Goal: Check status: Check status

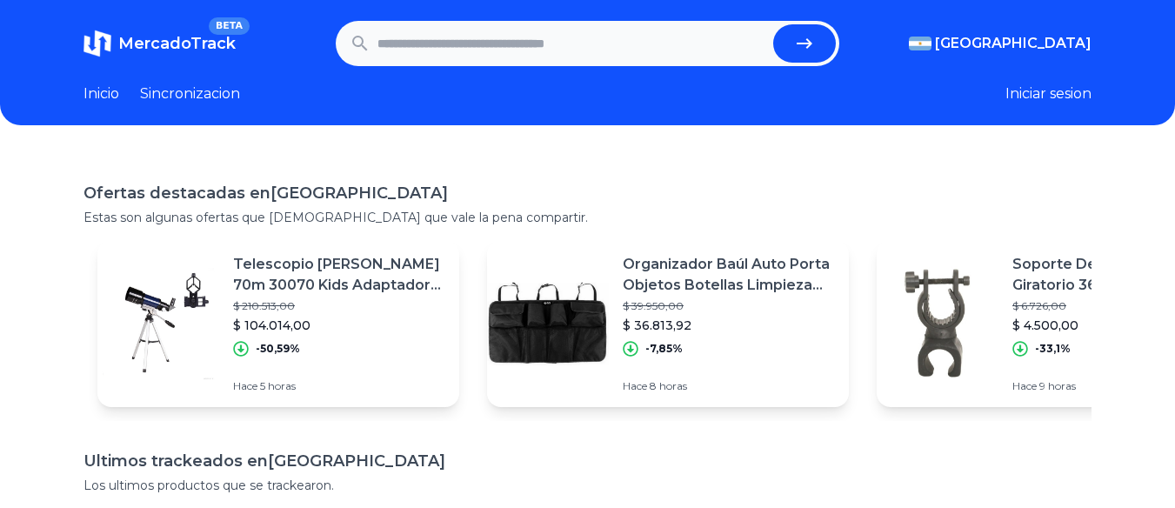
scroll to position [126, 0]
click at [434, 50] on input "text" at bounding box center [572, 43] width 390 height 38
paste input "**********"
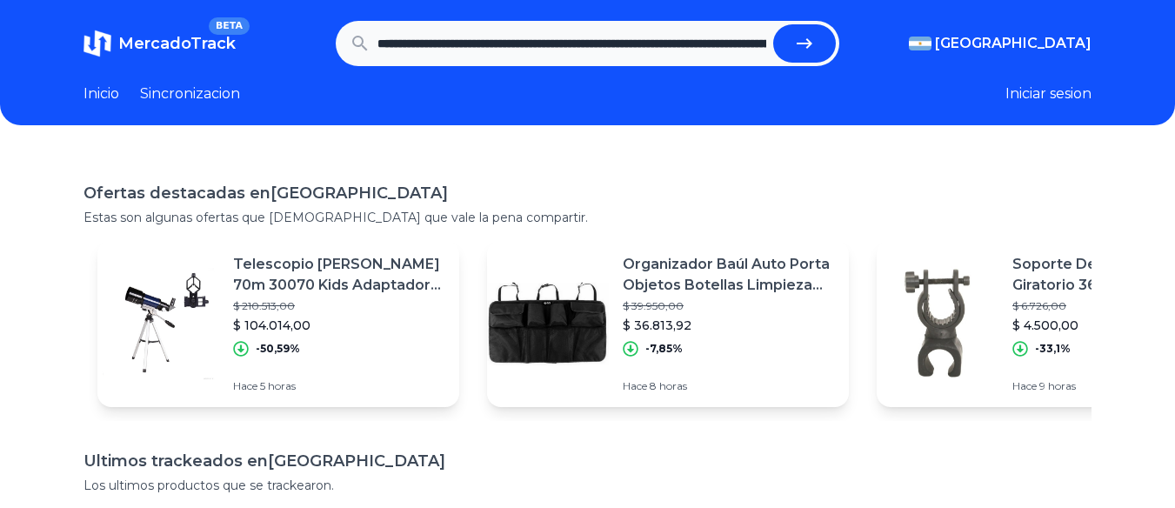
scroll to position [0, 252]
click at [780, 24] on button "submit" at bounding box center [811, 43] width 63 height 38
type input "**********"
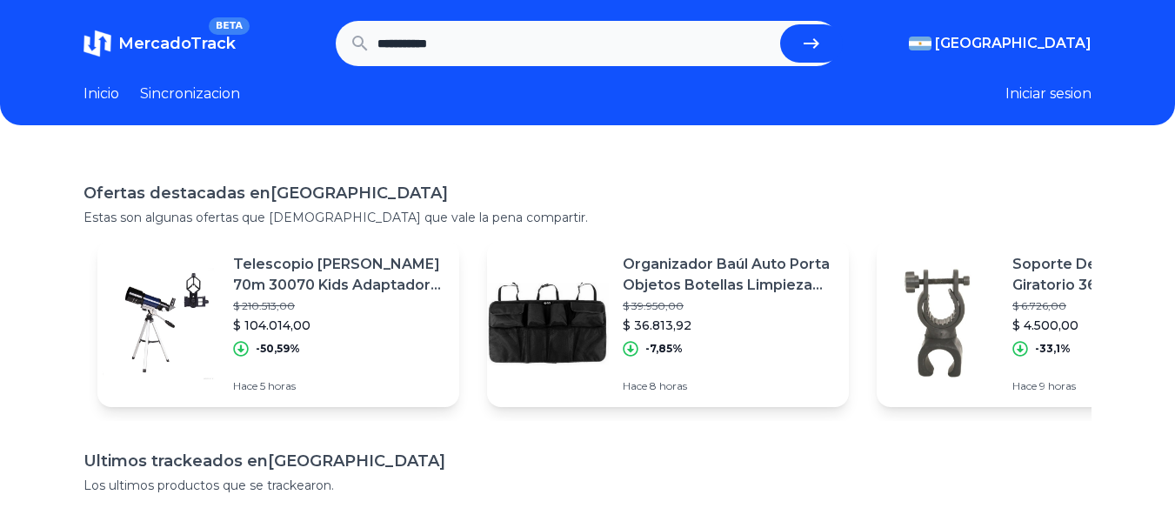
scroll to position [0, 0]
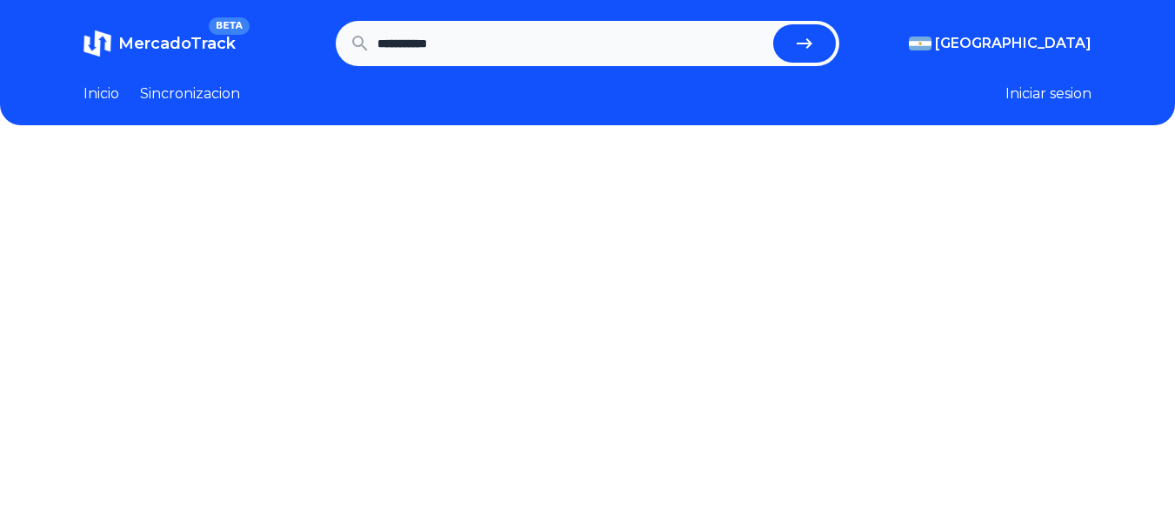
scroll to position [126, 0]
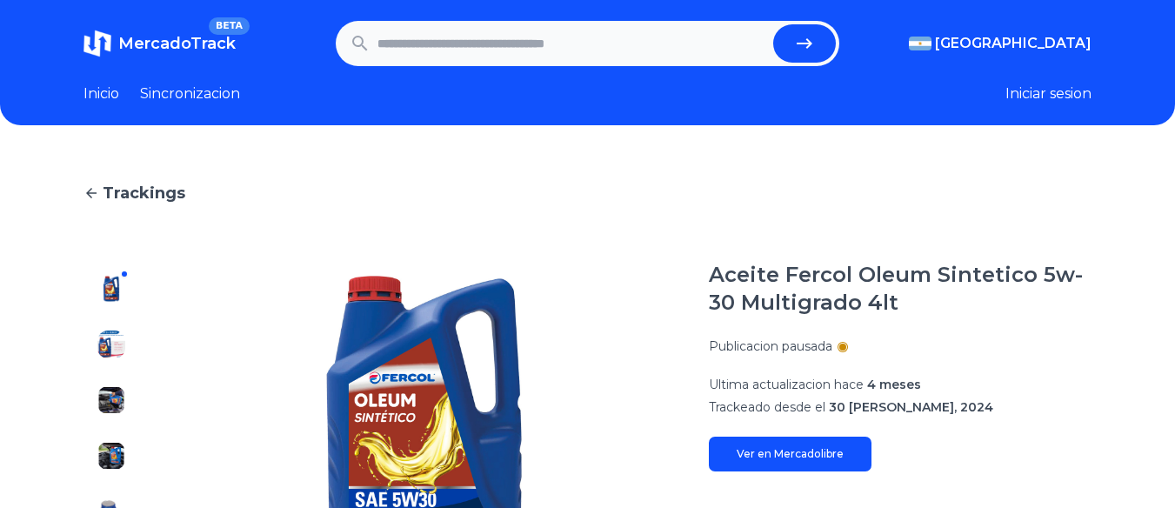
click at [467, 37] on input "text" at bounding box center [572, 43] width 390 height 38
paste input "**********"
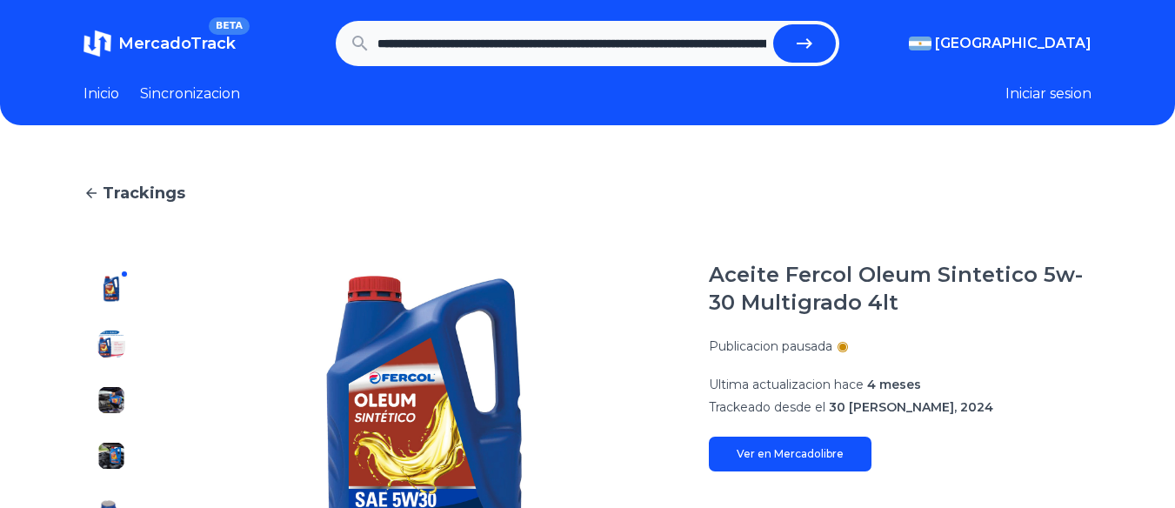
scroll to position [0, 5190]
click at [780, 24] on button "submit" at bounding box center [811, 43] width 63 height 38
type input "**********"
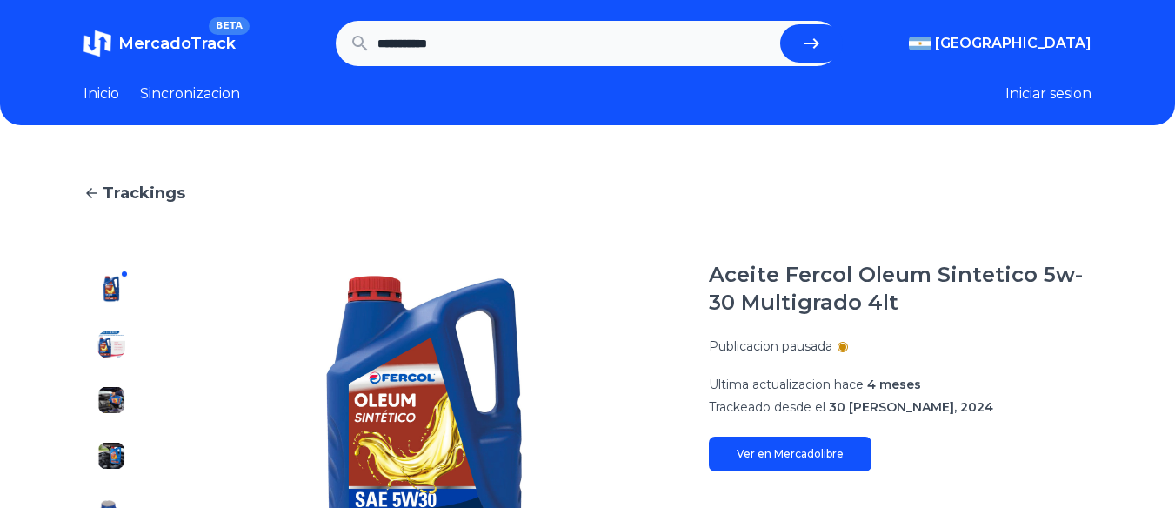
scroll to position [0, 0]
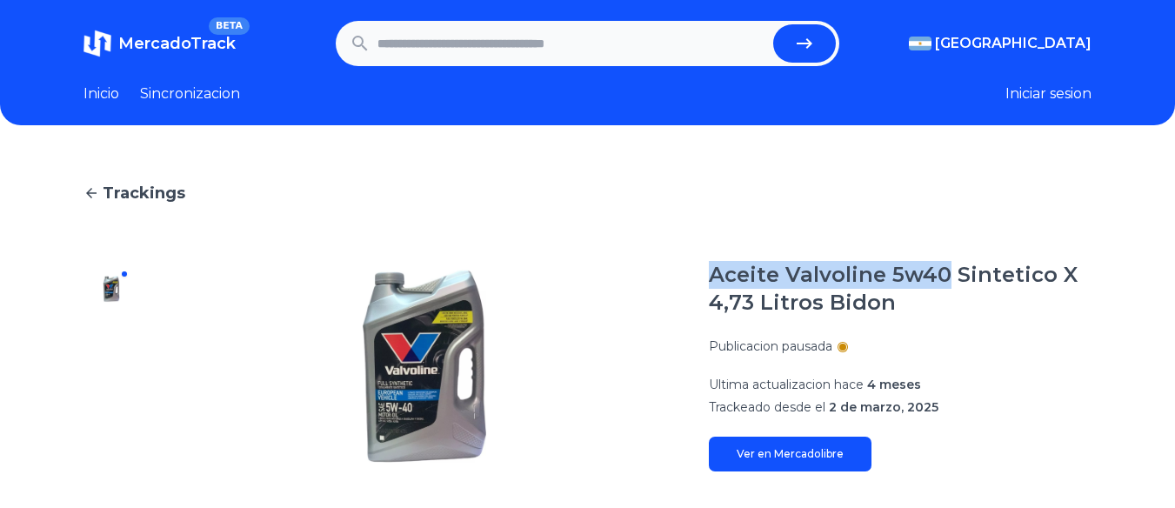
drag, startPoint x: 950, startPoint y: 272, endPoint x: 720, endPoint y: 277, distance: 229.7
type textarea "**********"
click at [720, 277] on h1 "Aceite Valvoline 5w40 Sintetico X 4,73 Litros Bidon" at bounding box center [900, 289] width 383 height 56
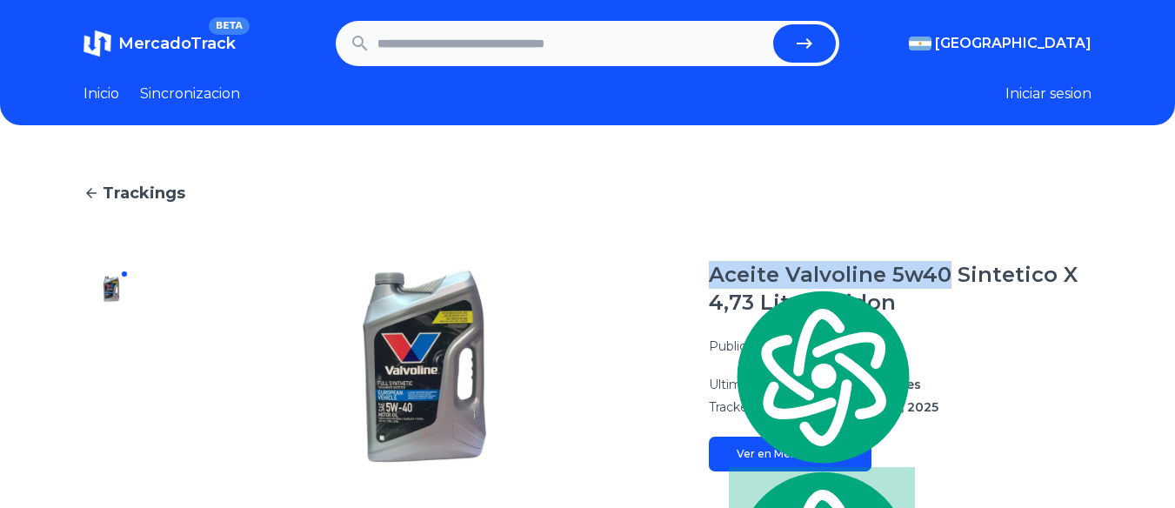
copy h1 "Aceite Valvoline 5w40"
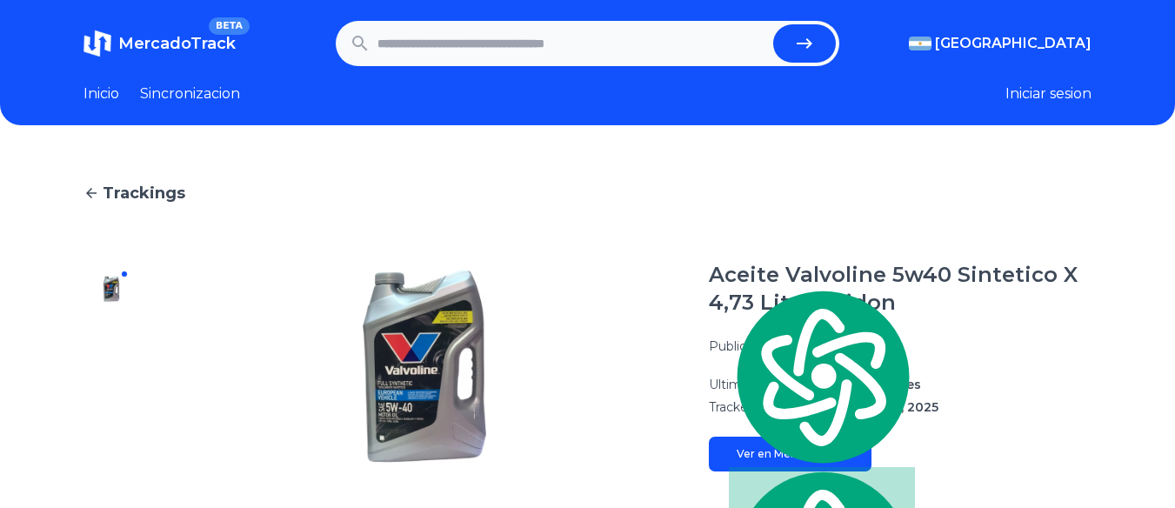
click at [517, 52] on input "text" at bounding box center [572, 43] width 390 height 38
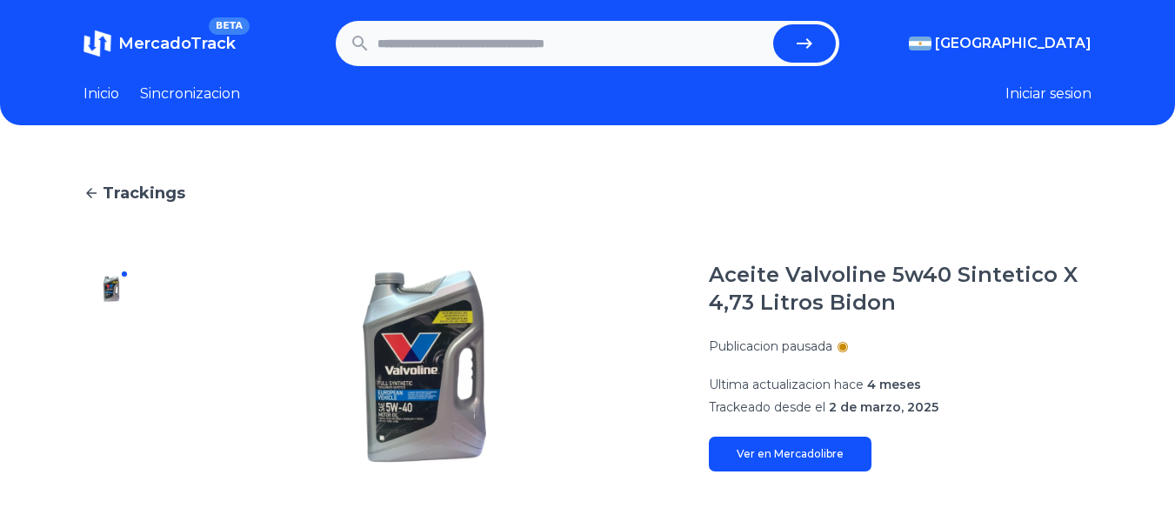
paste input "**********"
type input "**********"
click at [773, 24] on button "submit" at bounding box center [804, 43] width 63 height 38
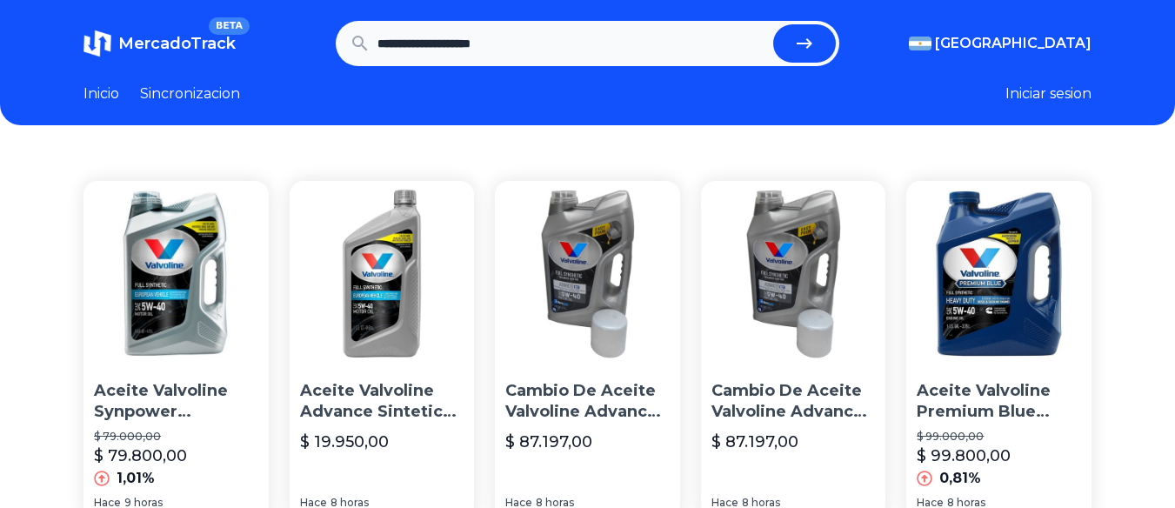
scroll to position [87, 0]
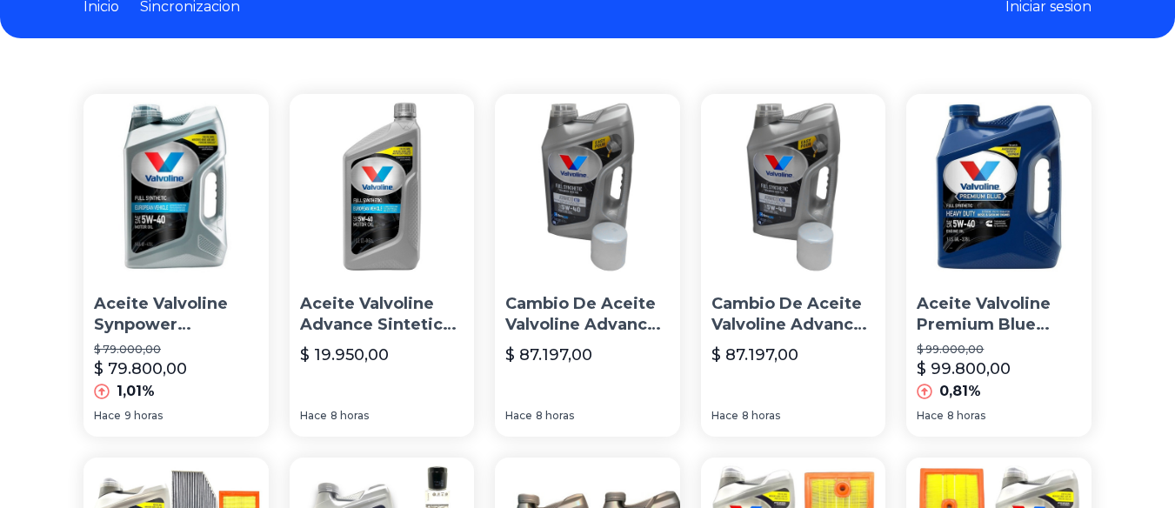
click at [174, 322] on p "Aceite Valvoline Synpower Advanced 5w40 4,73l Sintetico" at bounding box center [176, 314] width 164 height 43
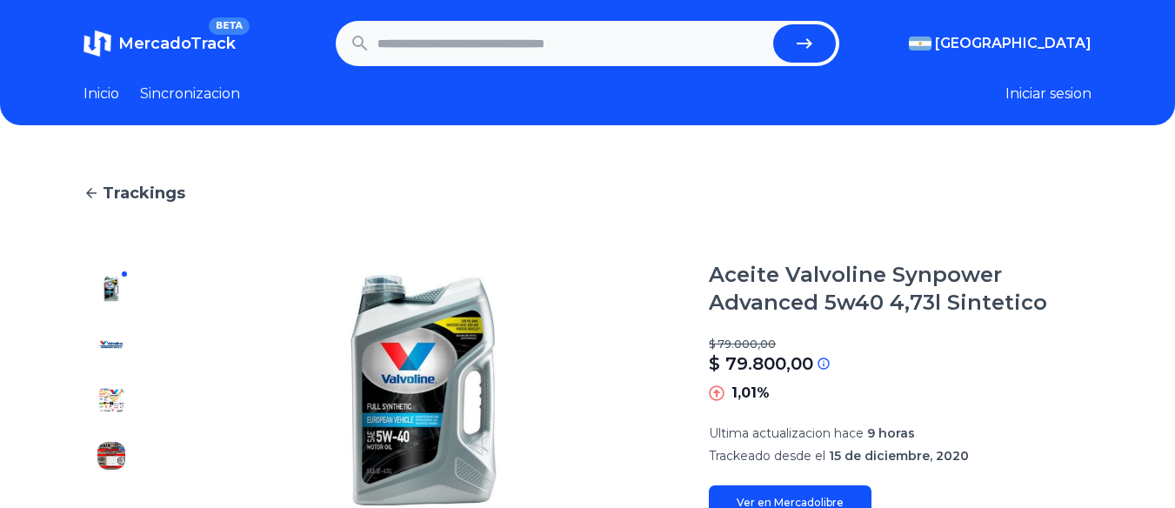
click at [104, 400] on img at bounding box center [111, 400] width 28 height 28
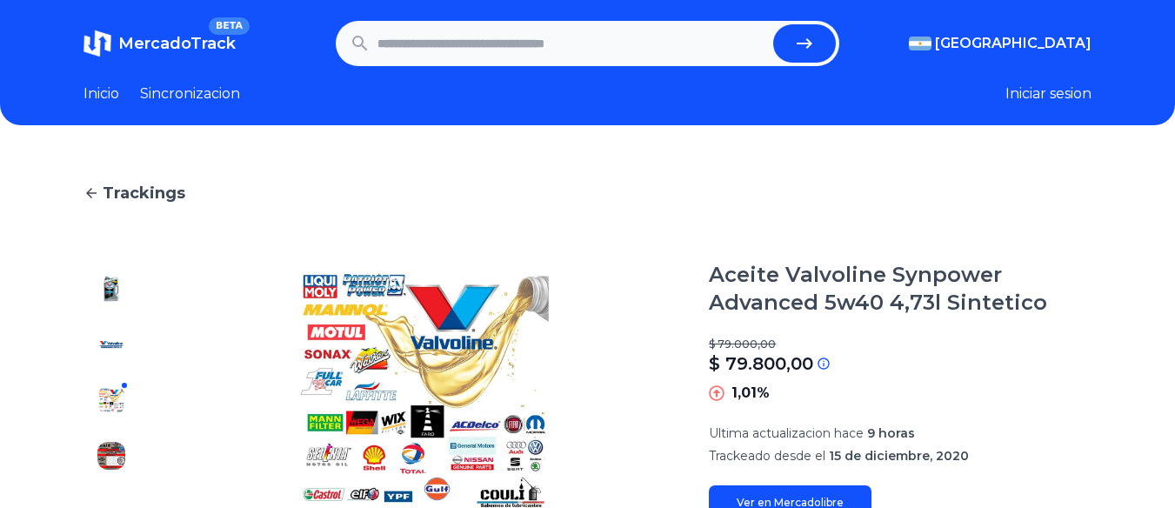
click at [111, 343] on img at bounding box center [111, 345] width 28 height 28
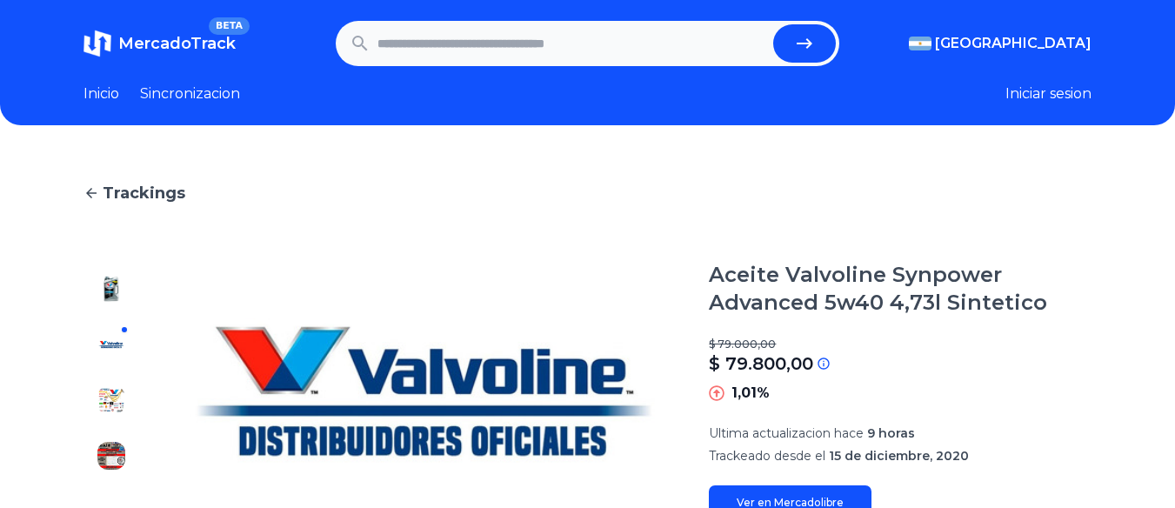
click at [113, 436] on div at bounding box center [112, 390] width 56 height 259
click at [114, 447] on img at bounding box center [111, 456] width 28 height 28
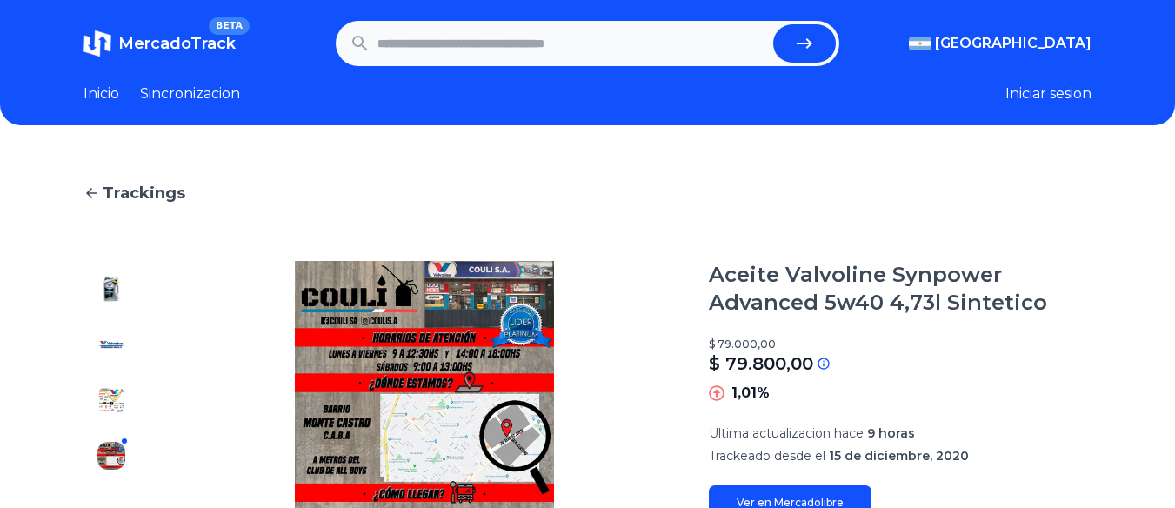
click at [114, 404] on img at bounding box center [111, 400] width 28 height 28
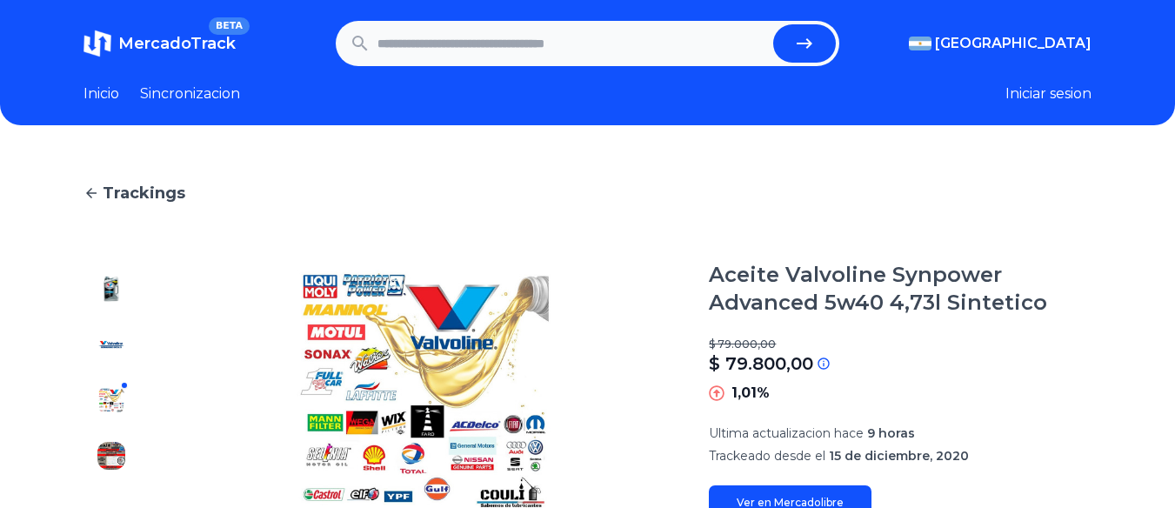
click at [110, 344] on img at bounding box center [111, 345] width 28 height 28
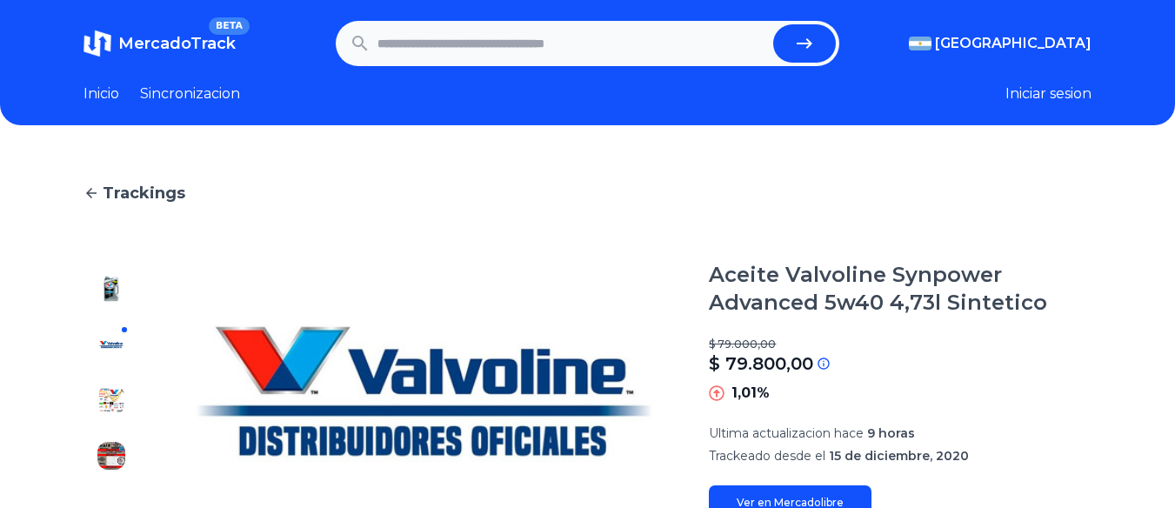
click at [110, 294] on img at bounding box center [111, 289] width 28 height 28
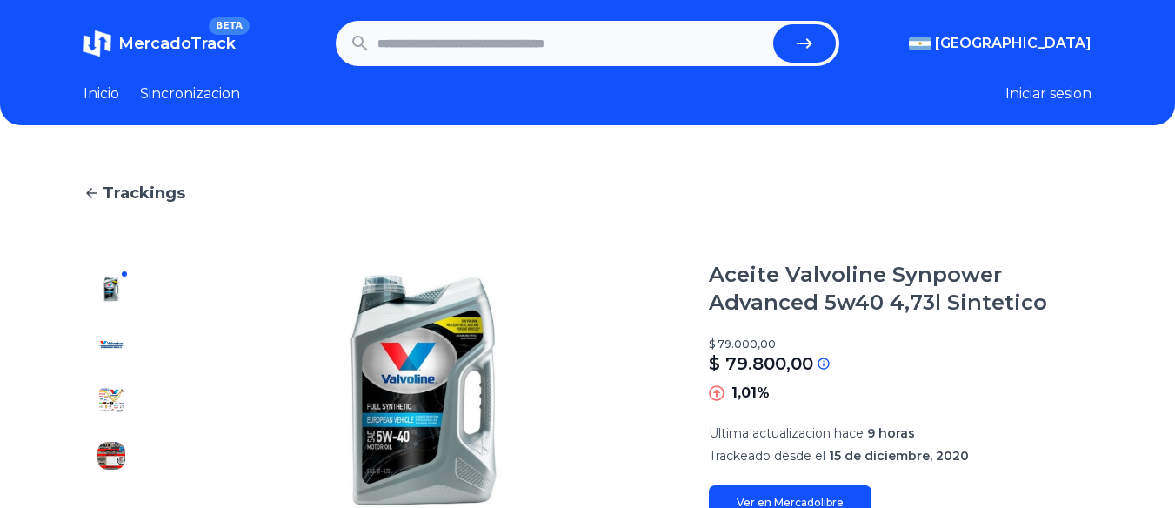
click at [101, 337] on img at bounding box center [111, 345] width 28 height 28
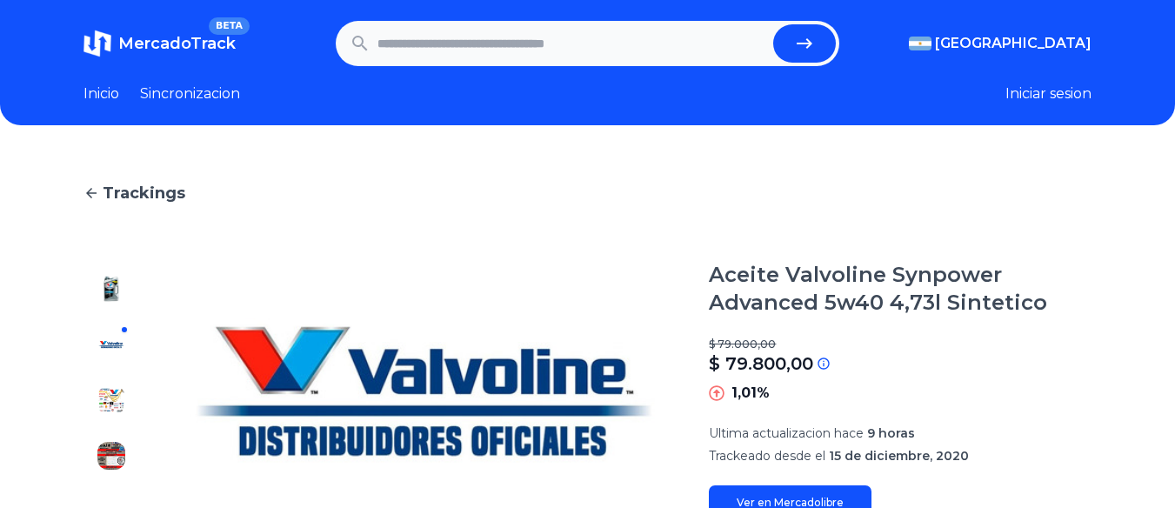
click at [113, 422] on div at bounding box center [112, 390] width 56 height 259
click at [113, 469] on img at bounding box center [111, 456] width 28 height 28
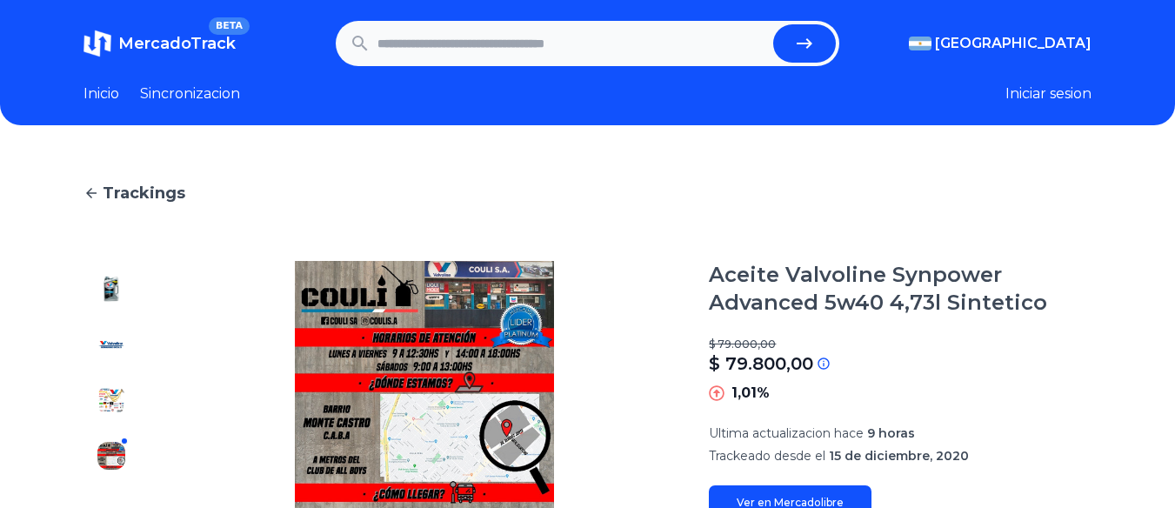
click at [111, 405] on img at bounding box center [111, 400] width 28 height 28
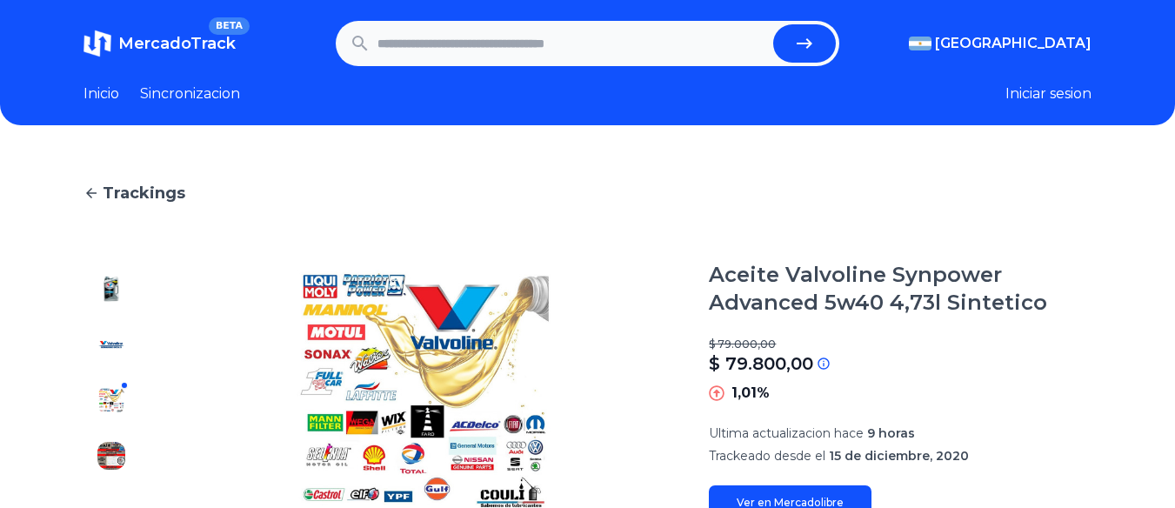
click at [110, 349] on img at bounding box center [111, 345] width 28 height 28
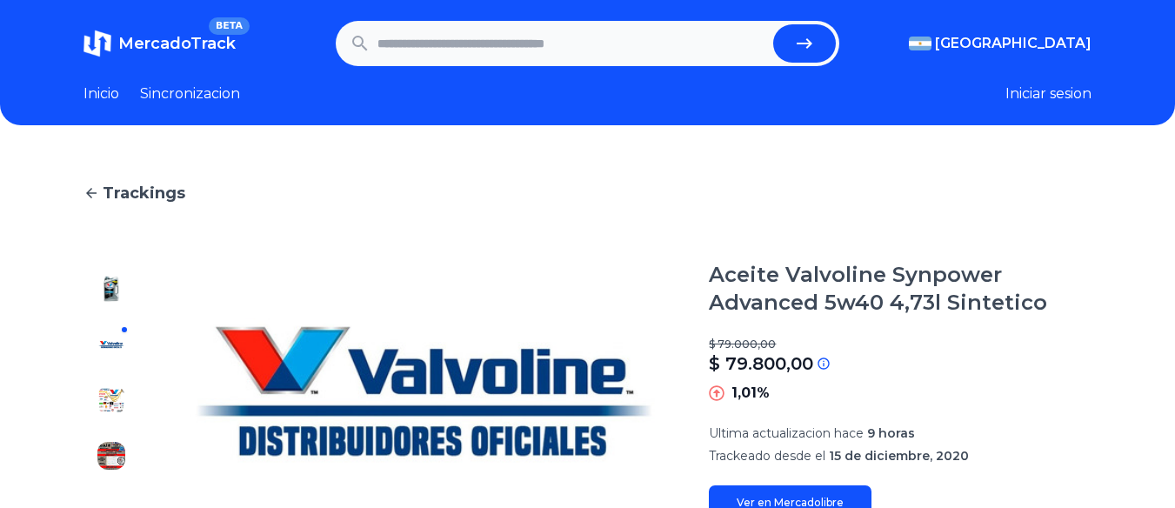
click at [111, 297] on img at bounding box center [111, 289] width 28 height 28
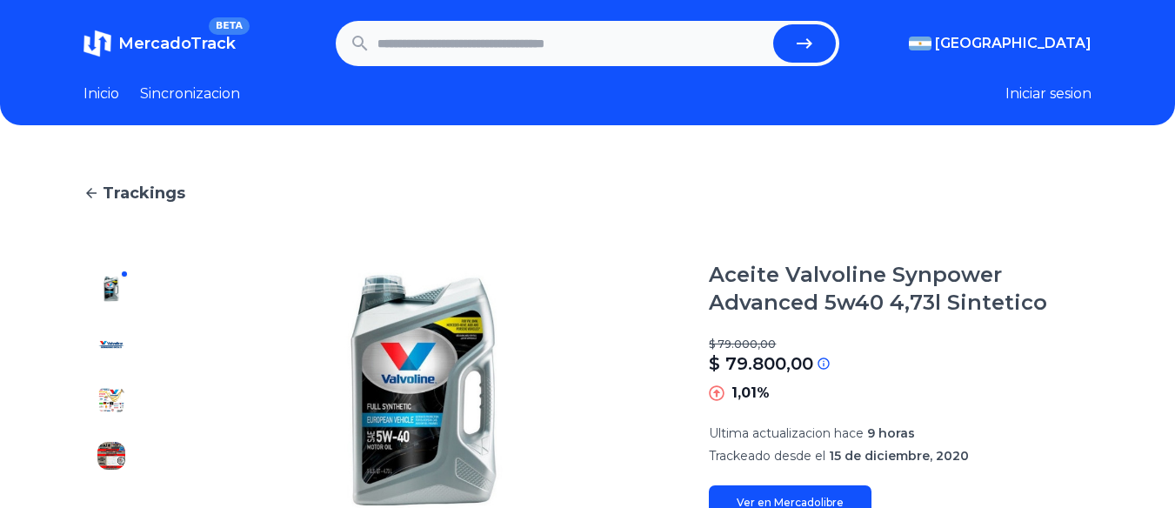
click at [112, 343] on img at bounding box center [111, 345] width 28 height 28
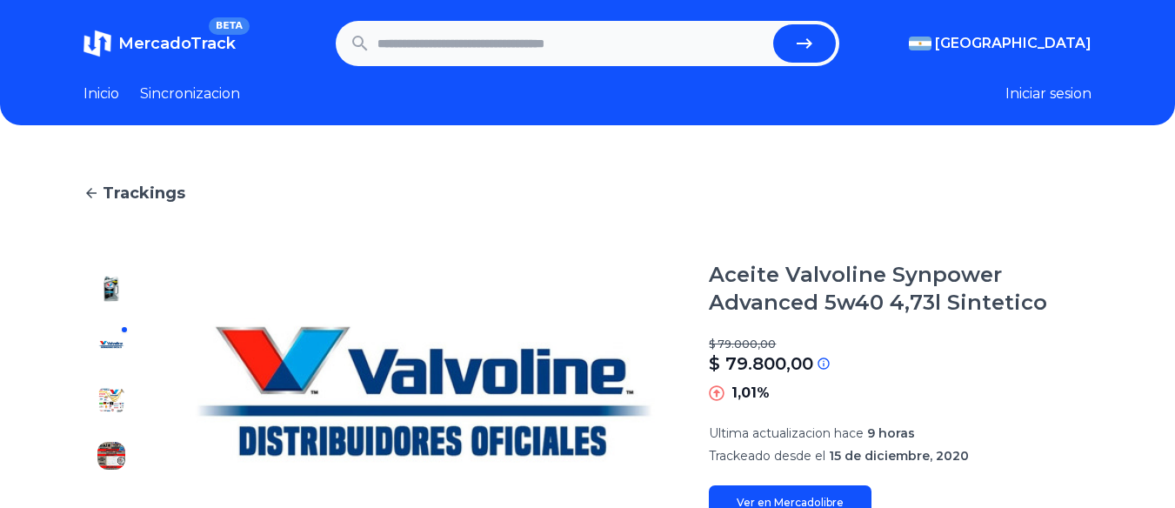
click at [104, 399] on img at bounding box center [111, 400] width 28 height 28
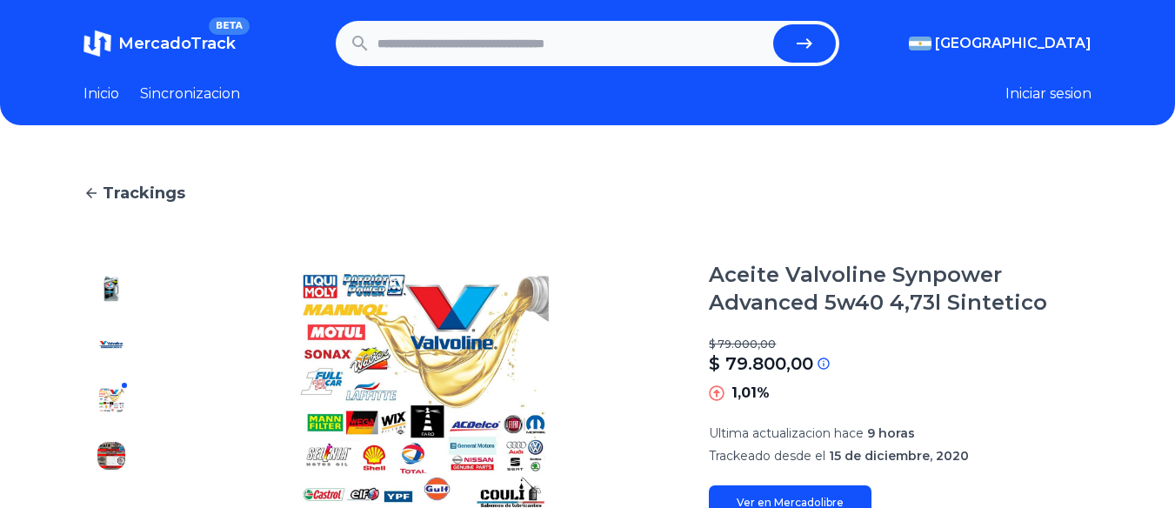
click at [104, 452] on img at bounding box center [111, 456] width 28 height 28
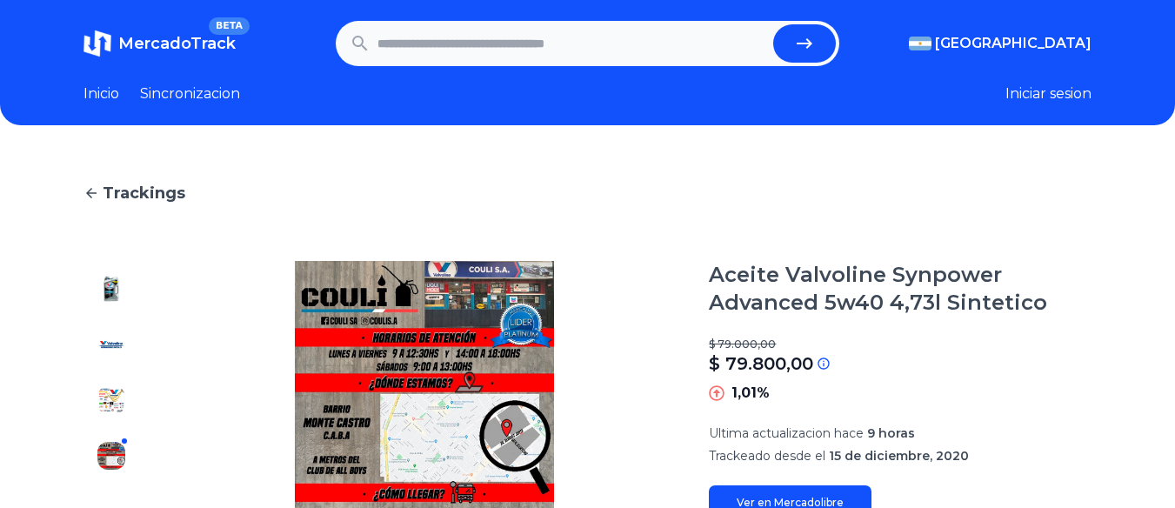
type input "**********"
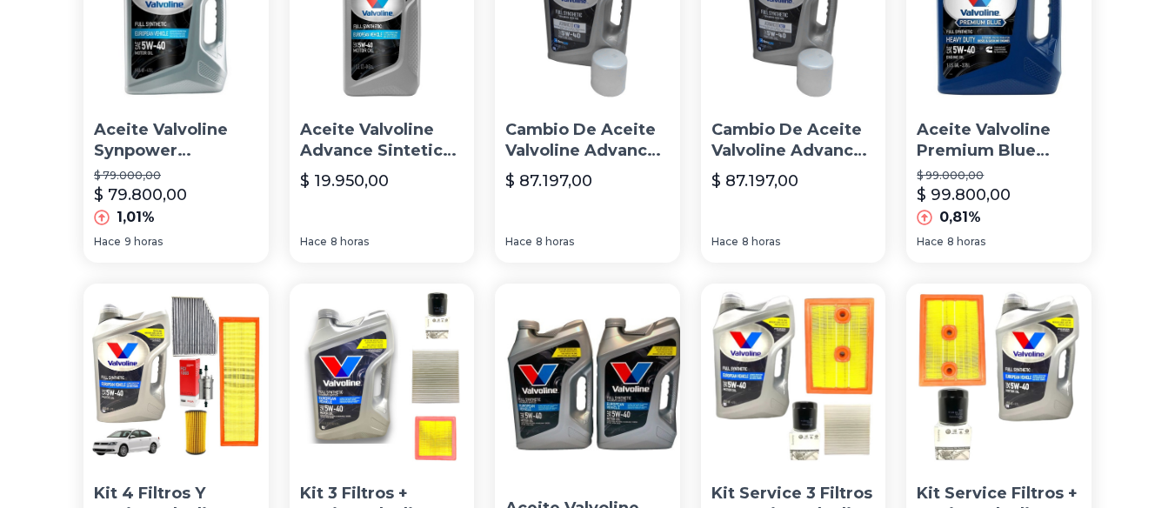
scroll to position [87, 0]
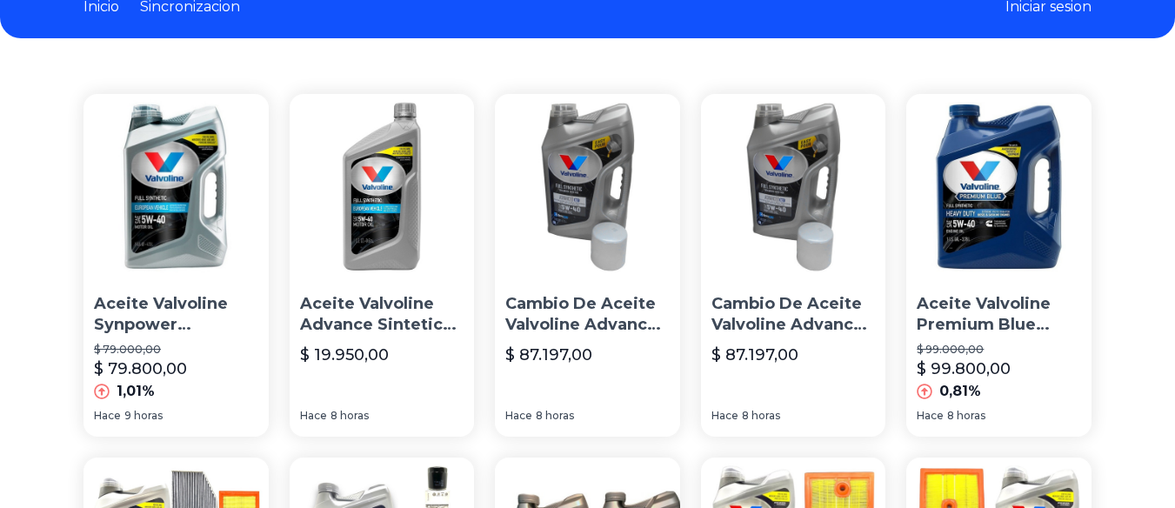
click at [940, 217] on img at bounding box center [998, 186] width 185 height 185
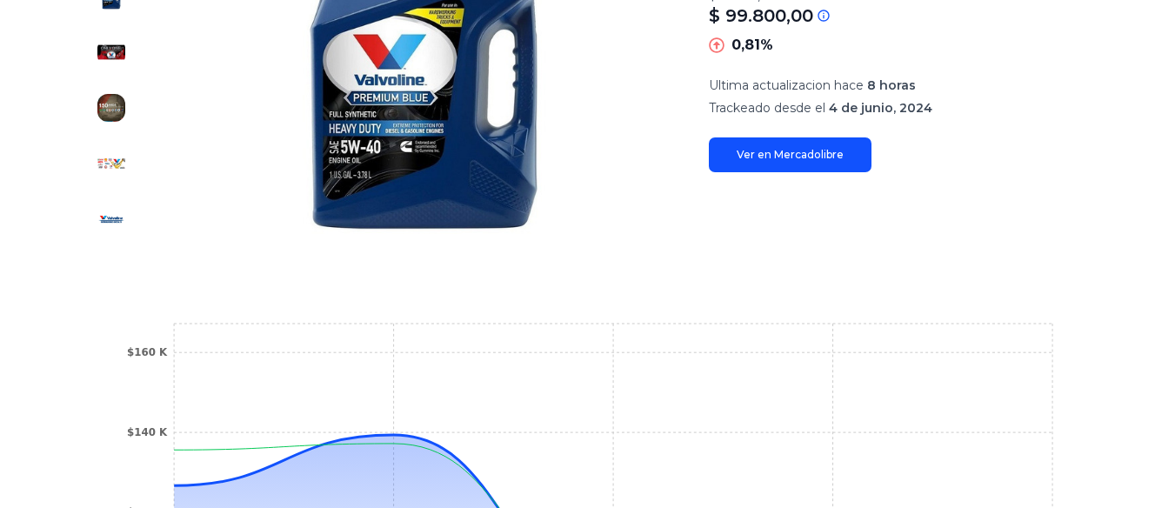
scroll to position [771, 0]
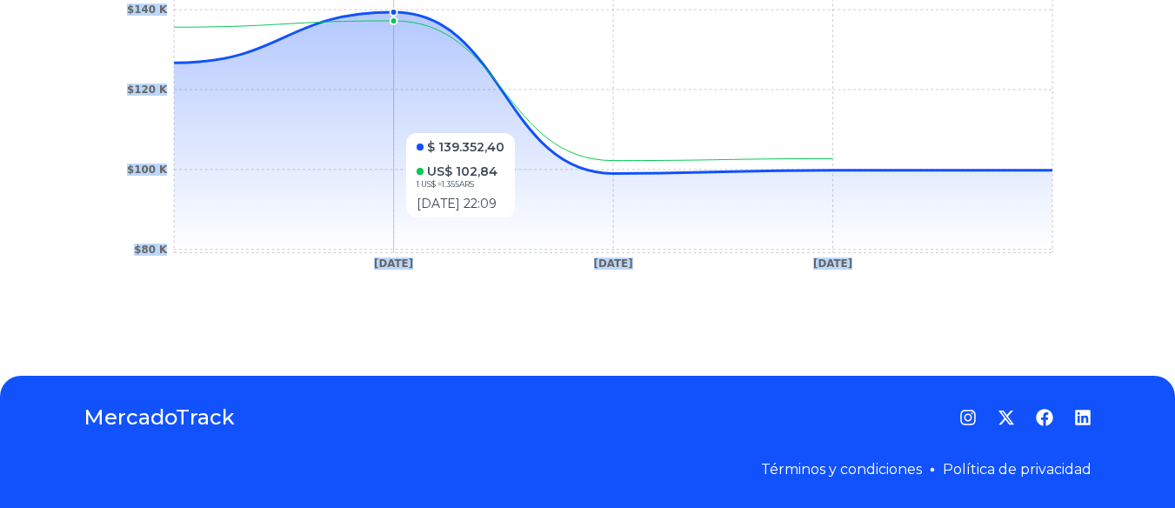
drag, startPoint x: 159, startPoint y: 229, endPoint x: 358, endPoint y: 226, distance: 199.2
type textarea "* ****** ****** ****** ******"
click at [358, 226] on icon "[DATE] [DATE] [DATE] $80 K $100 K $120 K $140 K $160 K" at bounding box center [587, 89] width 939 height 391
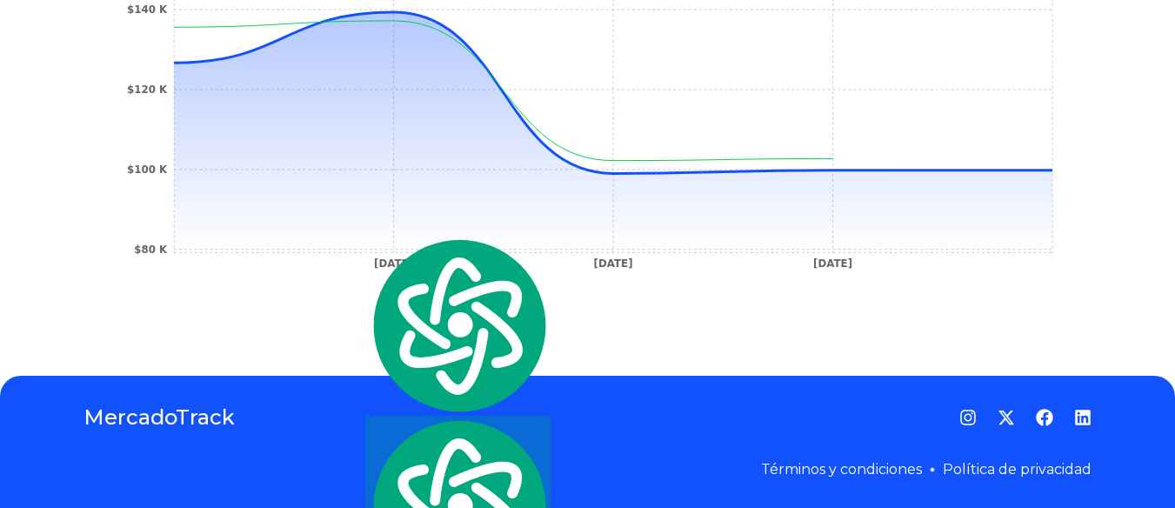
click at [389, 389] on footer "MercadoTrack Términos y condiciones Política de privacidad" at bounding box center [587, 442] width 1175 height 132
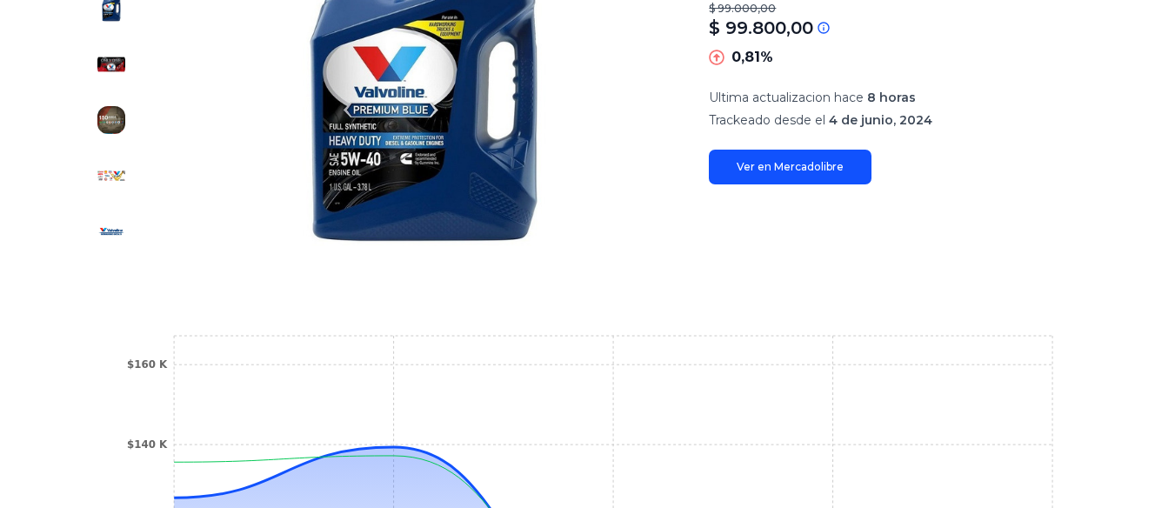
scroll to position [249, 0]
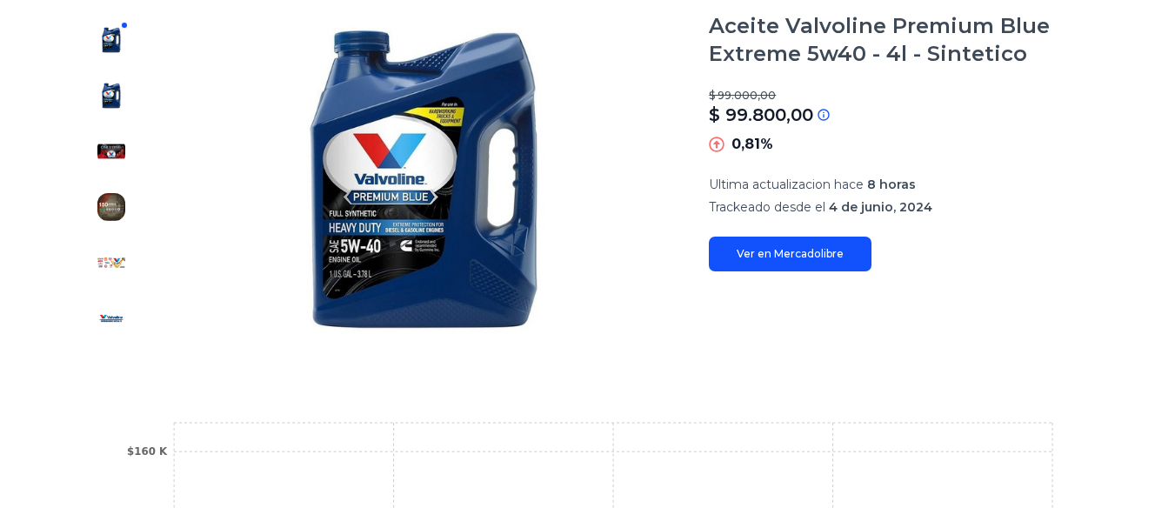
type input "**********"
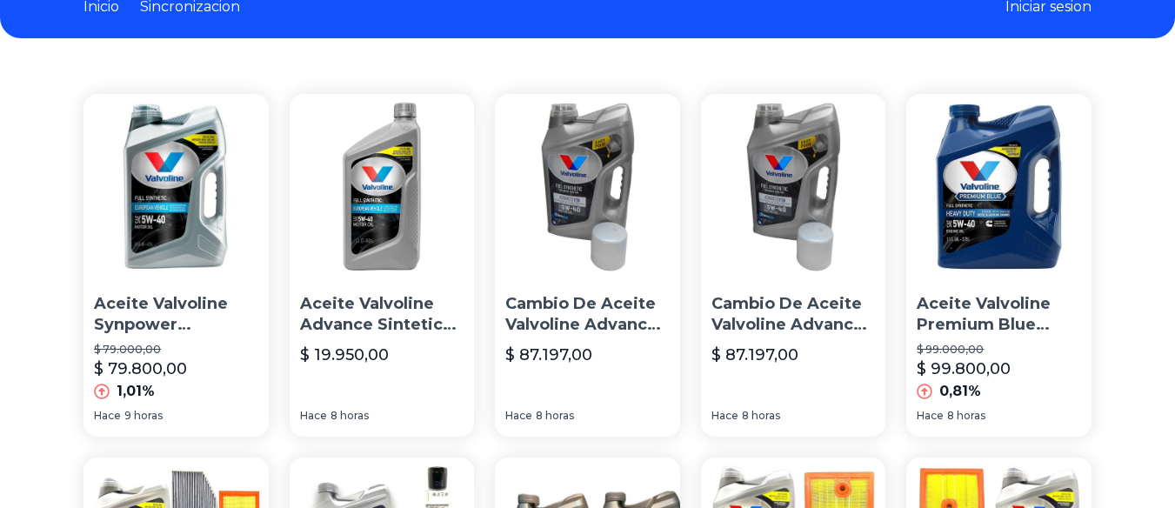
click at [154, 246] on img at bounding box center [176, 186] width 185 height 185
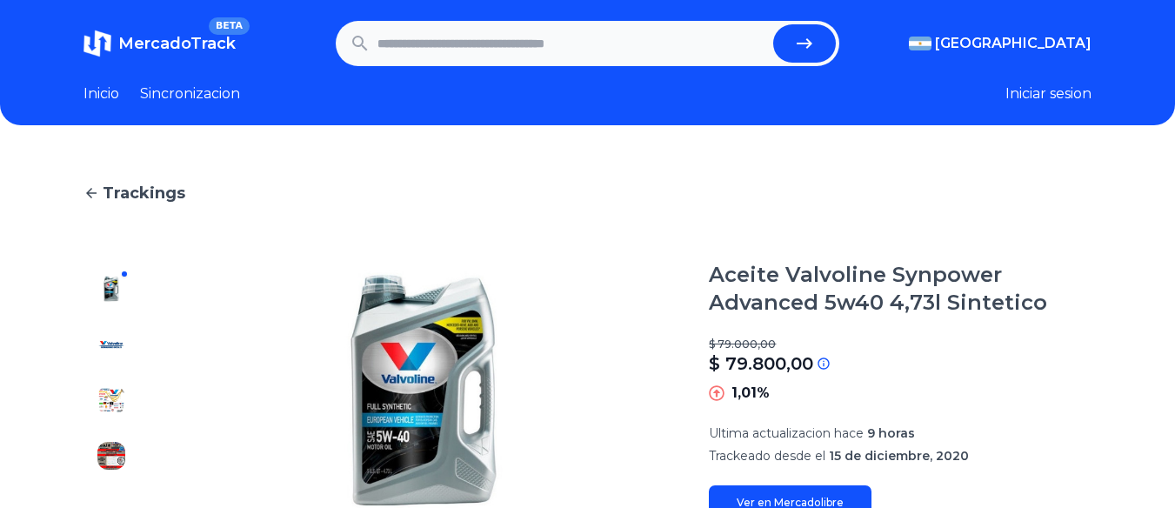
click at [201, 101] on link "Sincronizacion" at bounding box center [190, 94] width 100 height 21
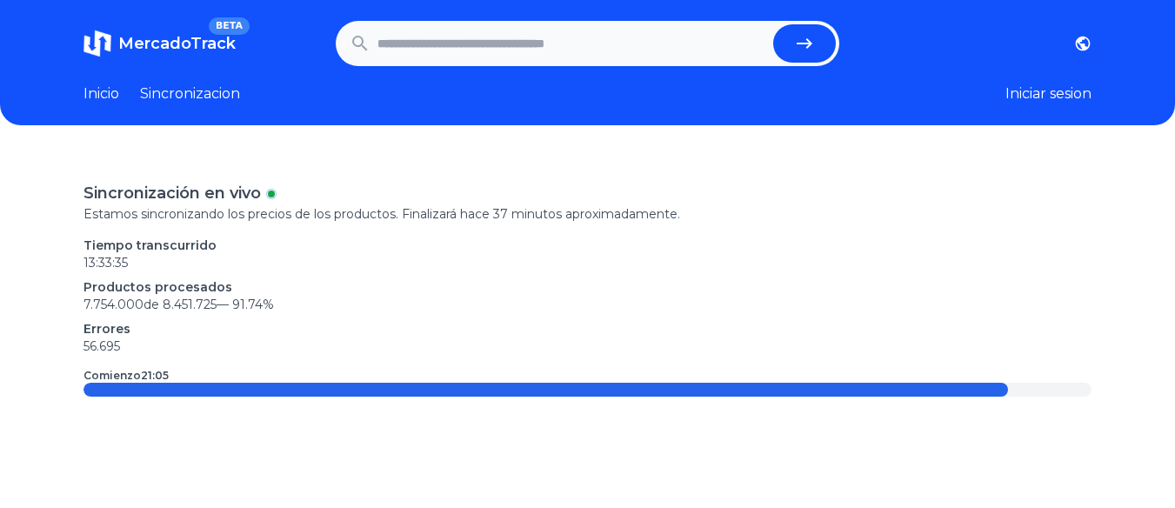
click at [101, 84] on link "Inicio" at bounding box center [102, 94] width 36 height 21
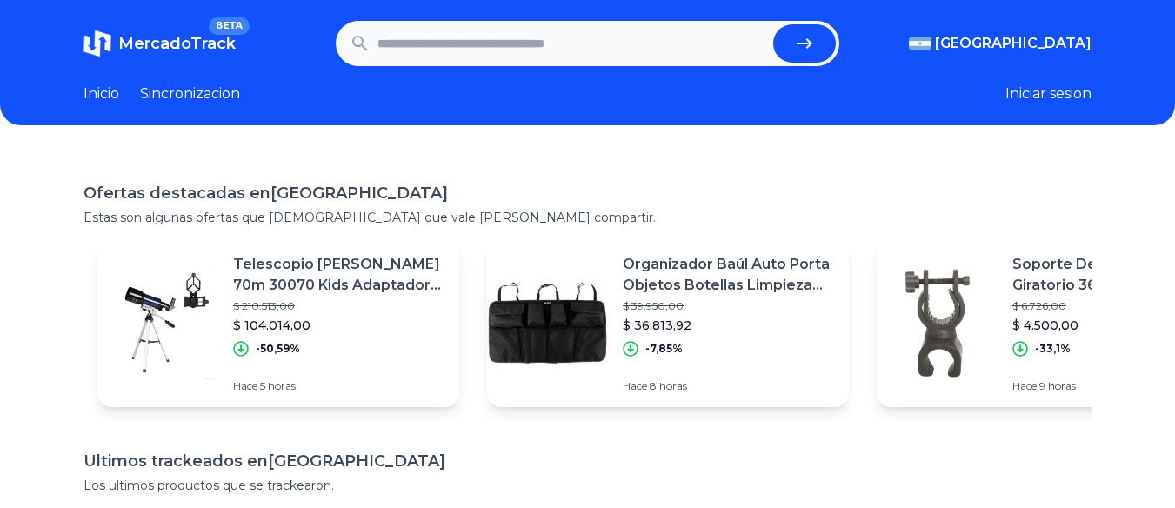
scroll to position [348, 0]
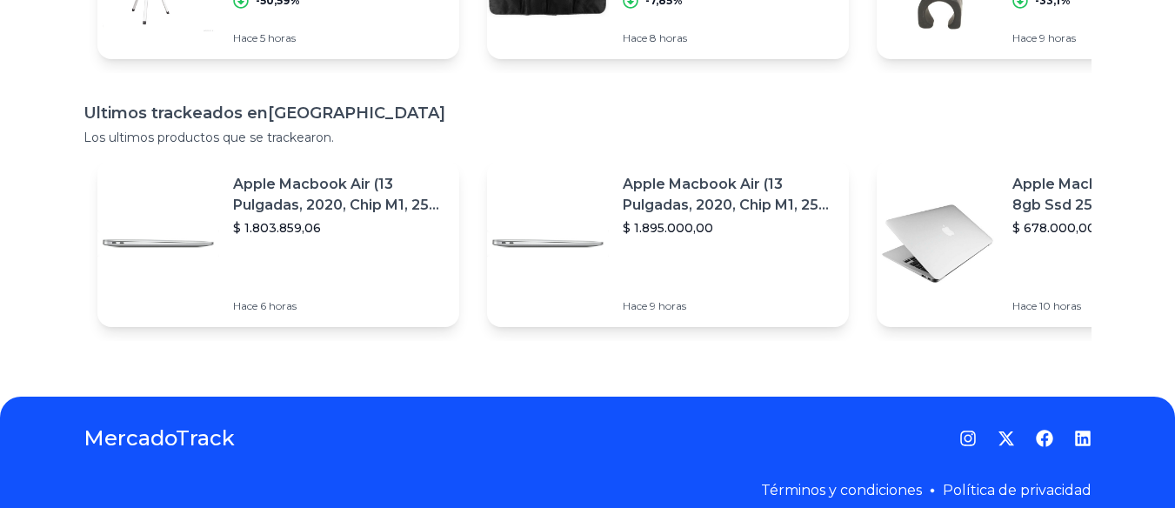
click at [937, 200] on img at bounding box center [938, 244] width 122 height 122
